Goal: Task Accomplishment & Management: Manage account settings

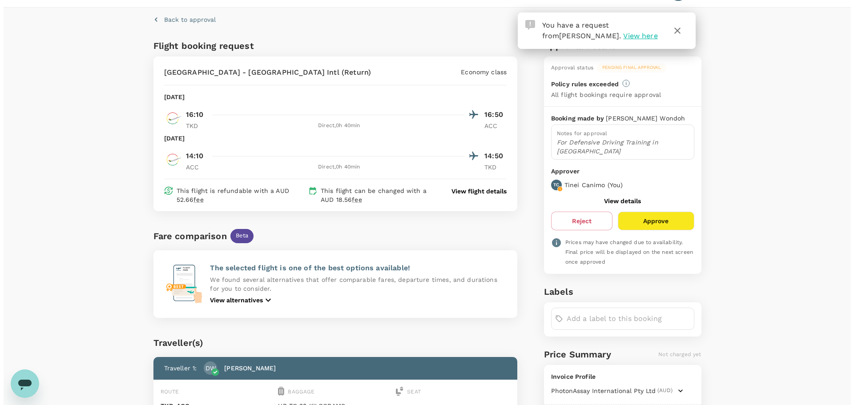
scroll to position [45, 0]
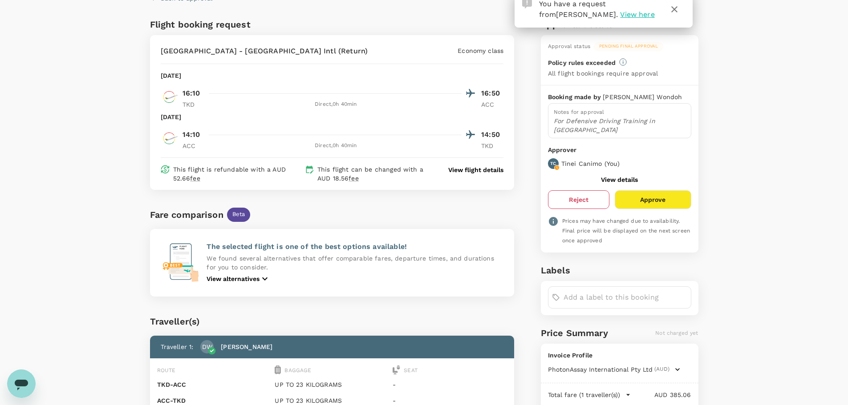
click at [584, 190] on button "Reject" at bounding box center [578, 199] width 61 height 19
click at [576, 190] on button "Reject" at bounding box center [578, 199] width 61 height 19
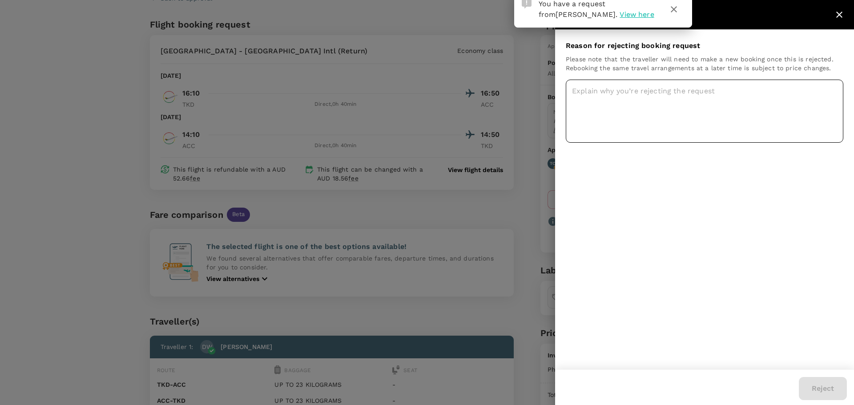
click at [634, 98] on textarea at bounding box center [705, 111] width 278 height 63
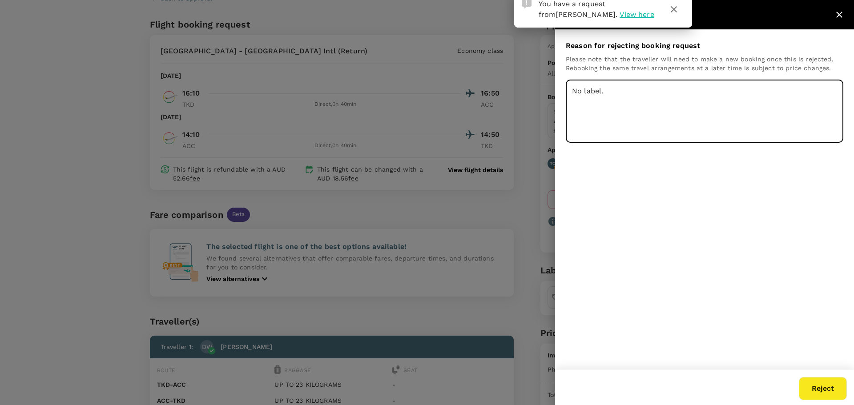
type textarea "No label."
click at [823, 389] on button "Reject" at bounding box center [823, 388] width 48 height 23
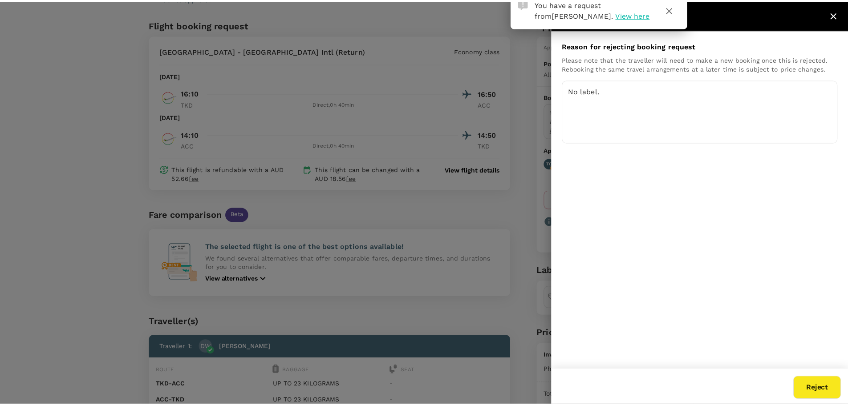
scroll to position [1, 0]
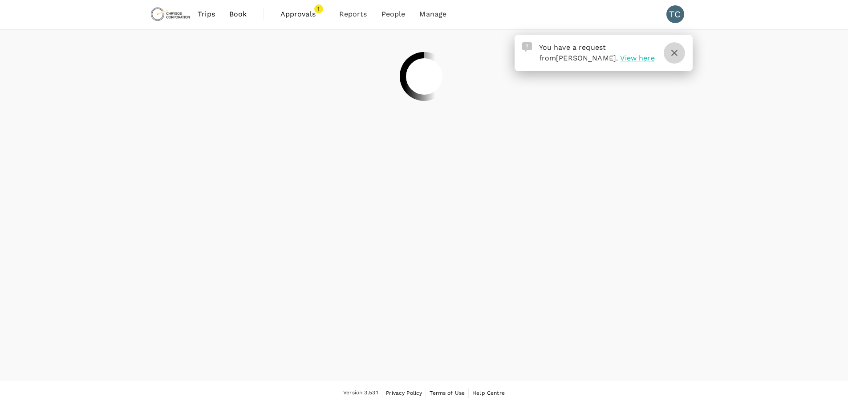
click at [676, 51] on icon "button" at bounding box center [674, 53] width 6 height 6
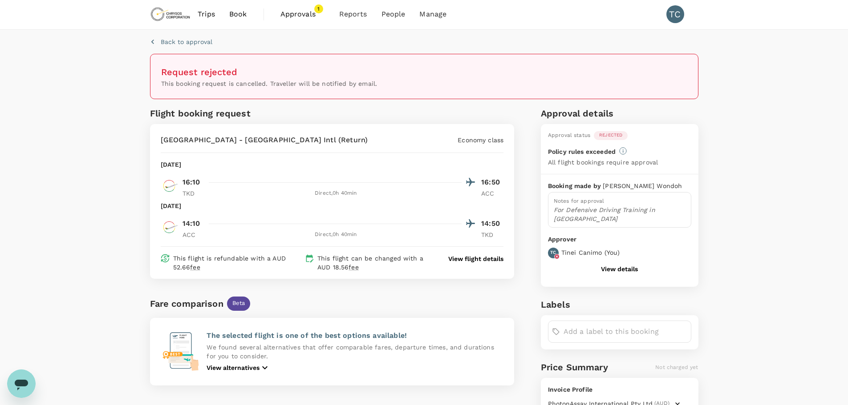
click at [312, 9] on span "Approvals" at bounding box center [302, 14] width 45 height 11
